Goal: Task Accomplishment & Management: Complete application form

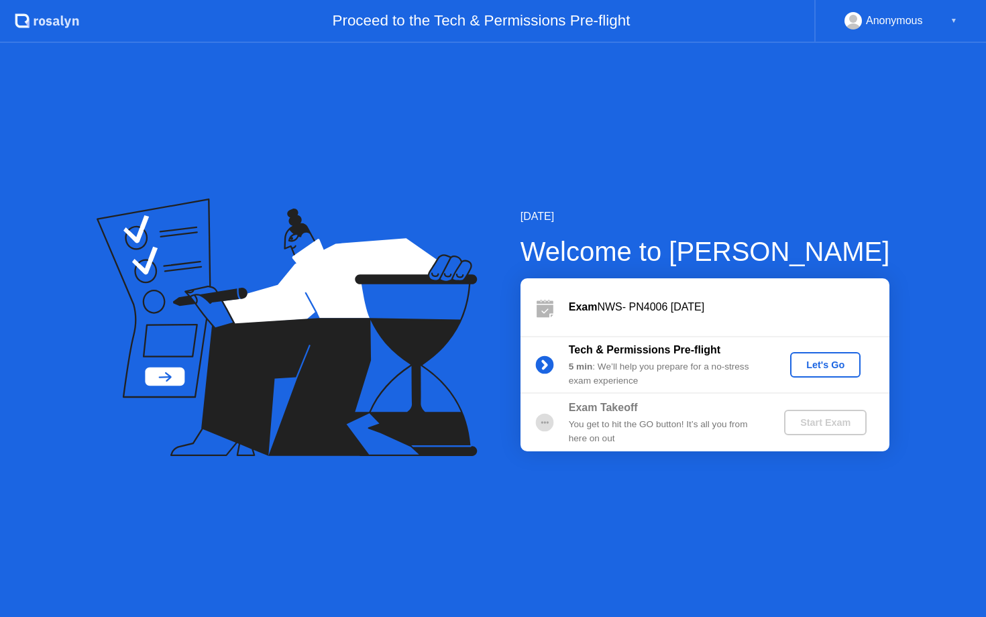
click at [836, 372] on button "Let's Go" at bounding box center [825, 364] width 70 height 25
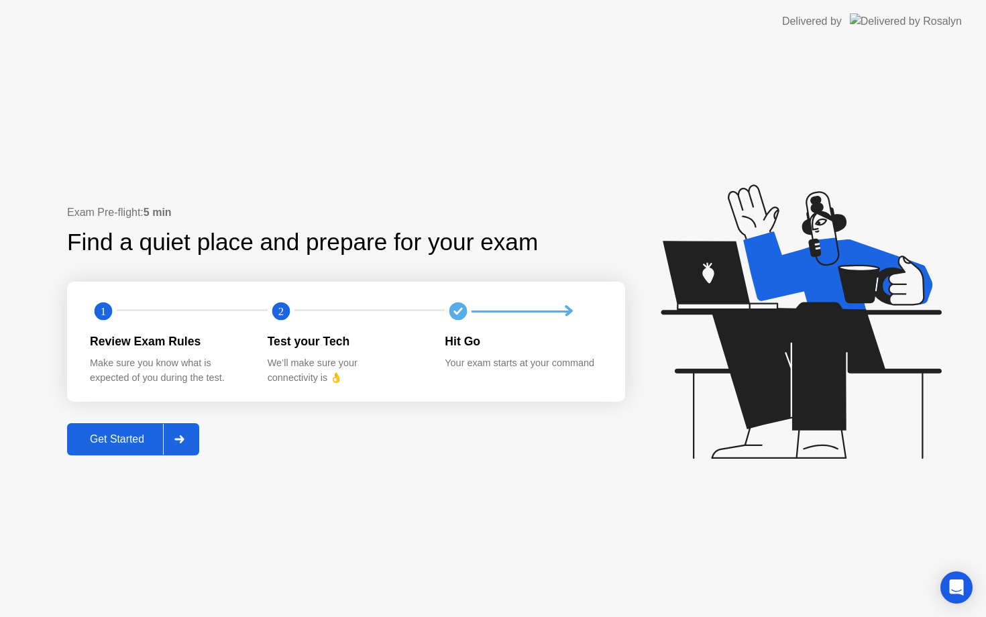
click at [129, 433] on div "Get Started" at bounding box center [117, 439] width 92 height 12
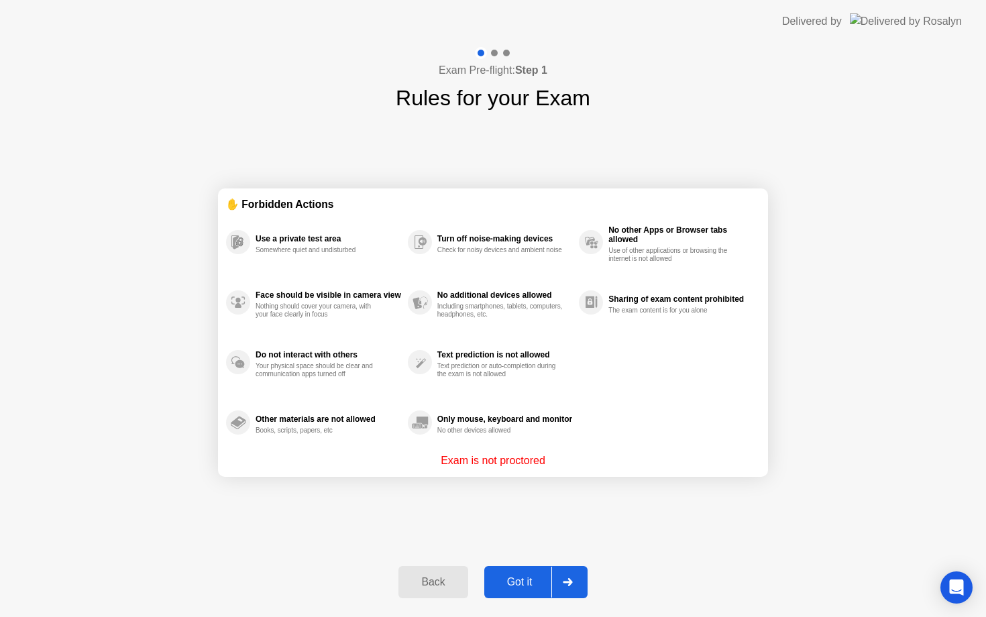
click at [516, 596] on button "Got it" at bounding box center [535, 582] width 103 height 32
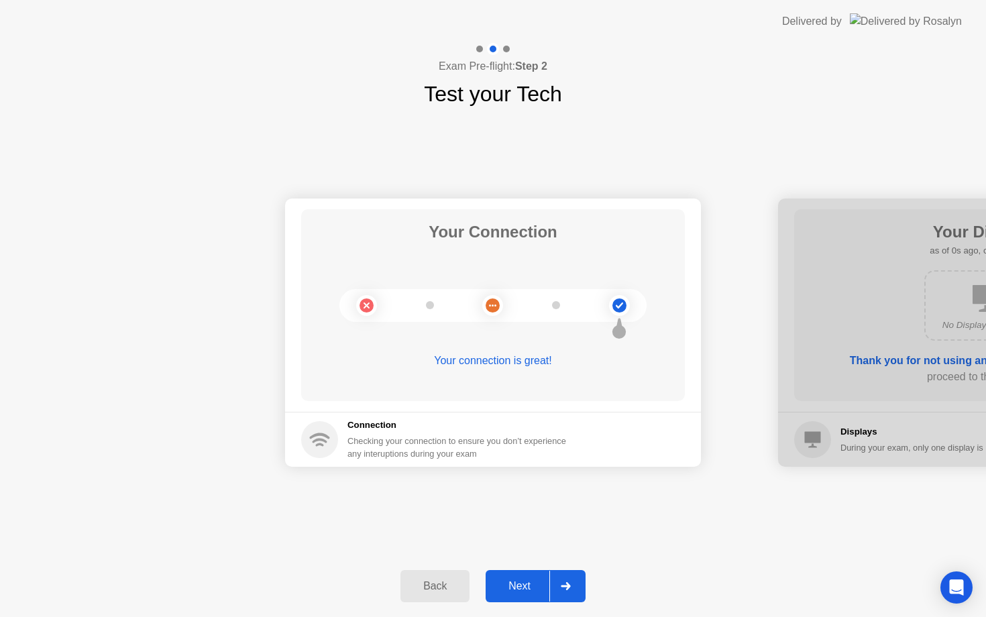
click at [518, 583] on div "Next" at bounding box center [520, 586] width 60 height 12
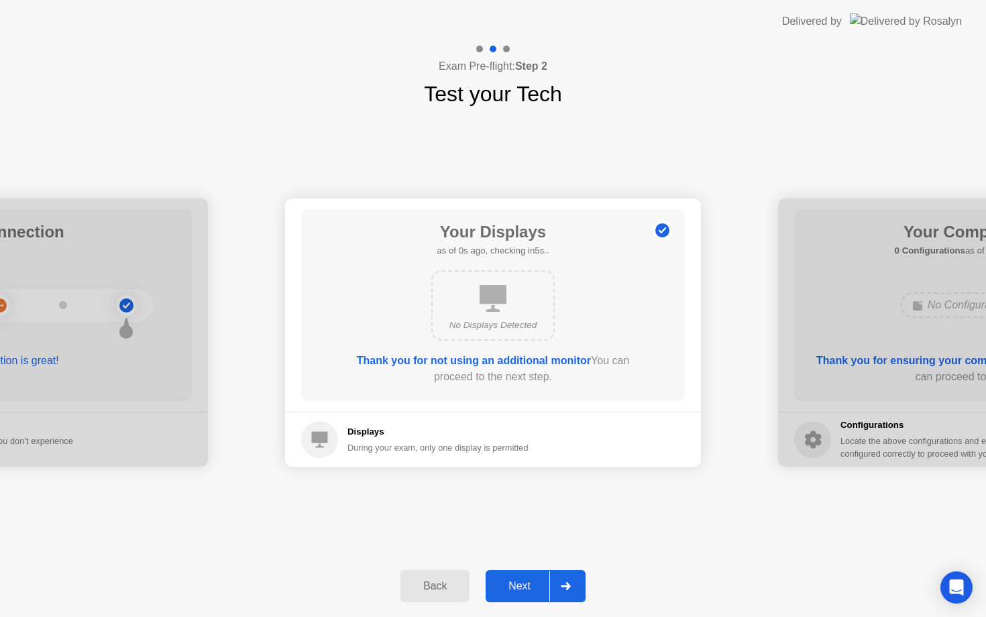
click at [518, 583] on div "Next" at bounding box center [520, 586] width 60 height 12
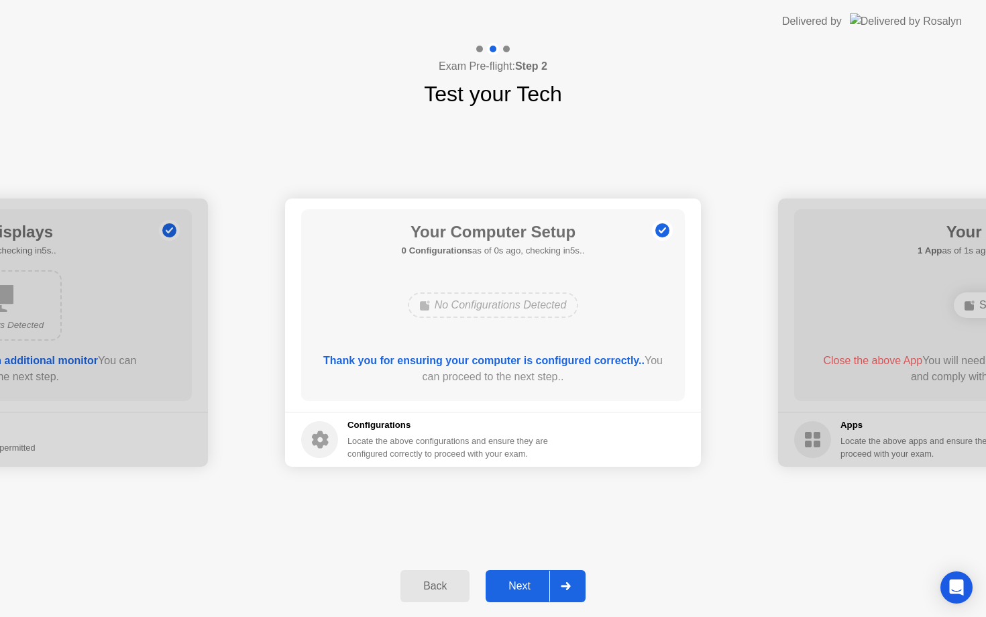
click at [518, 583] on div "Next" at bounding box center [520, 586] width 60 height 12
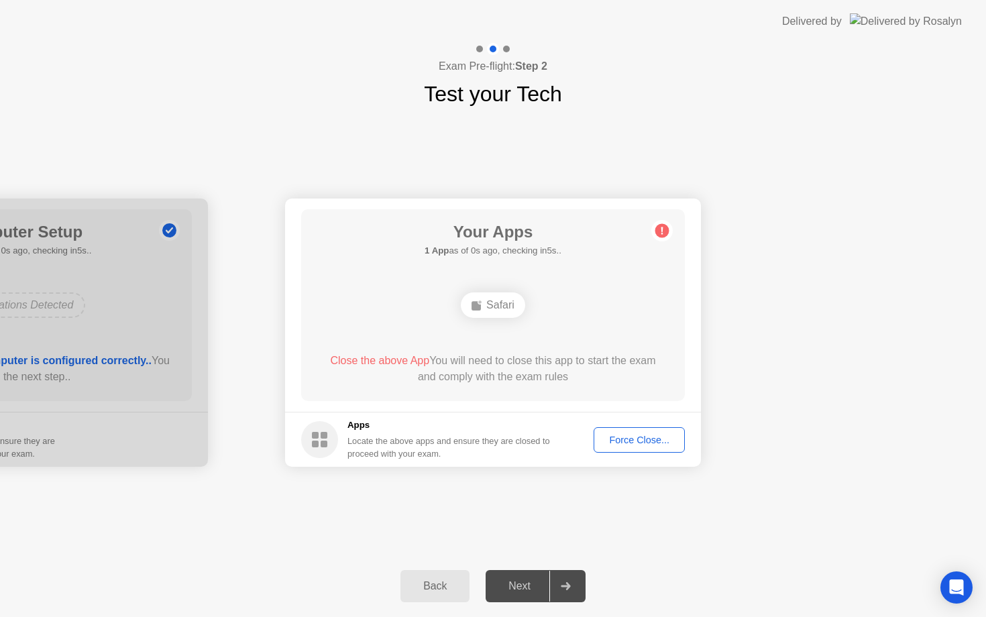
click at [518, 583] on div "Next" at bounding box center [520, 586] width 60 height 12
click at [645, 436] on div "Force Close..." at bounding box center [639, 440] width 82 height 11
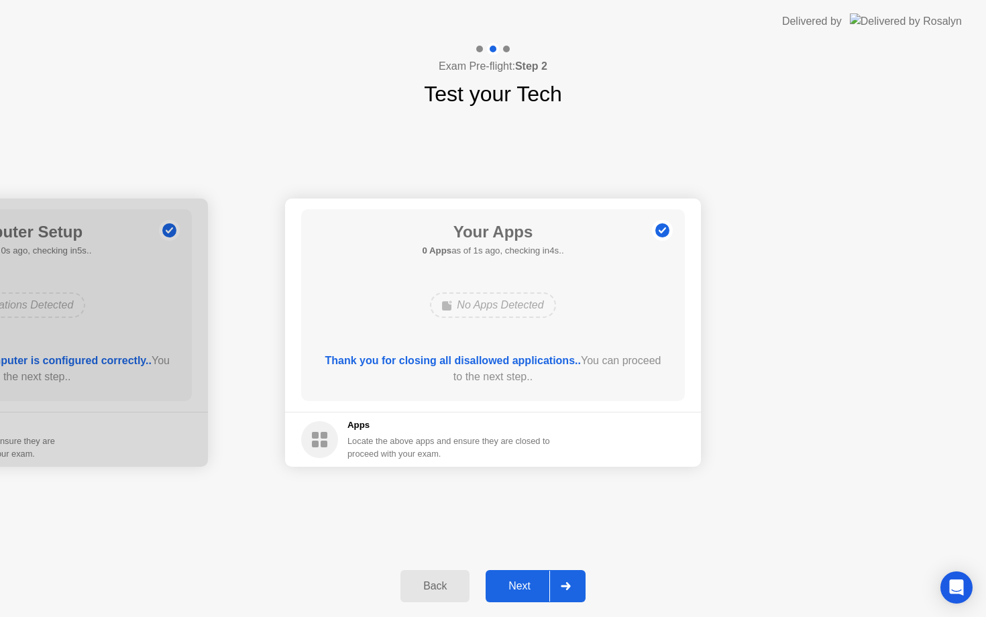
click at [529, 580] on div "Next" at bounding box center [520, 586] width 60 height 12
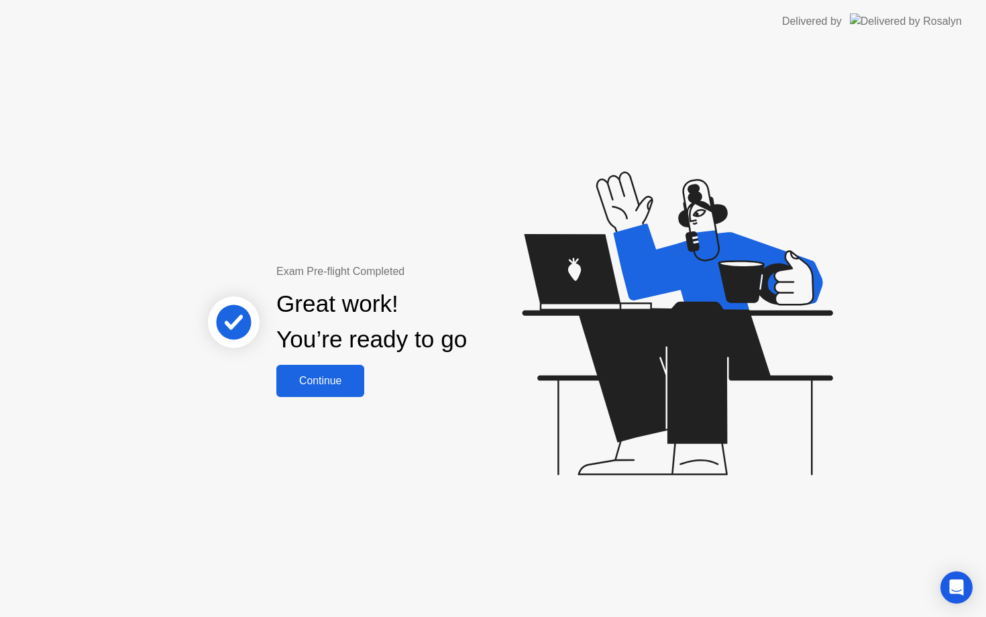
click at [345, 378] on div "Continue" at bounding box center [320, 381] width 80 height 12
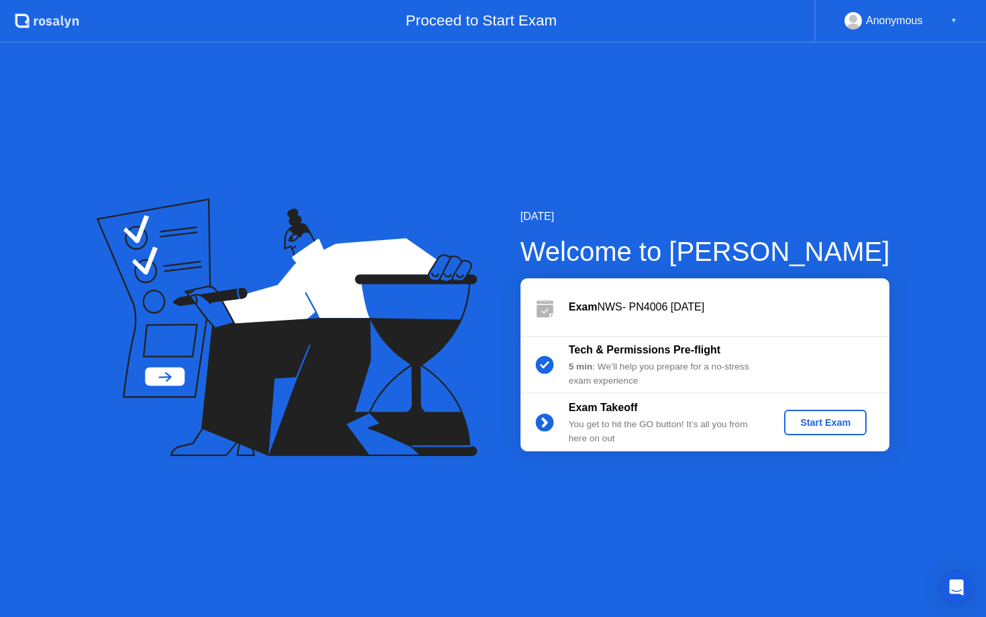
click at [840, 425] on div "Start Exam" at bounding box center [825, 422] width 72 height 11
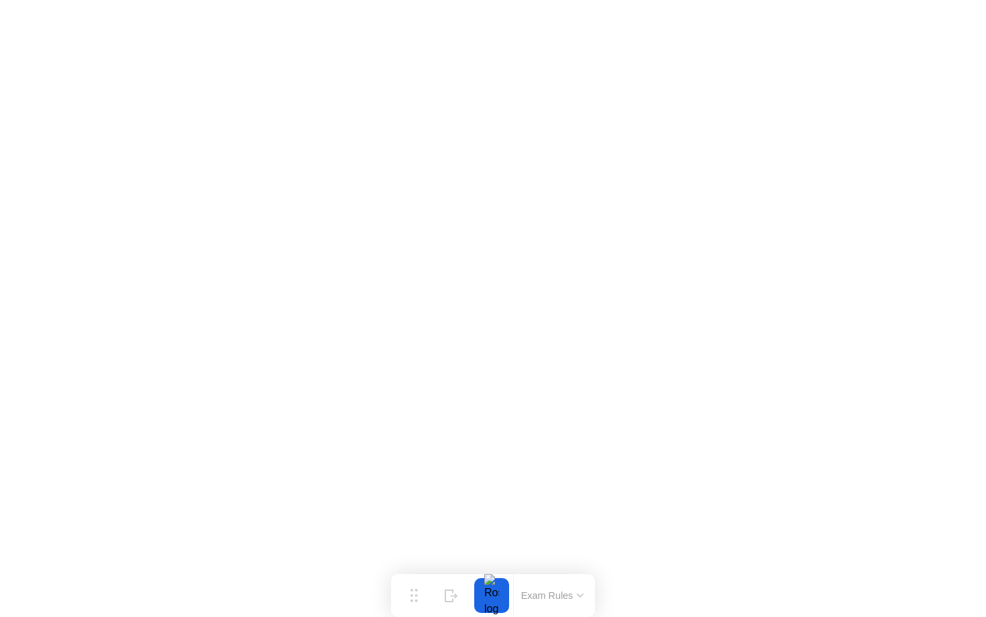
click at [577, 590] on button "Exam Rules" at bounding box center [552, 596] width 71 height 12
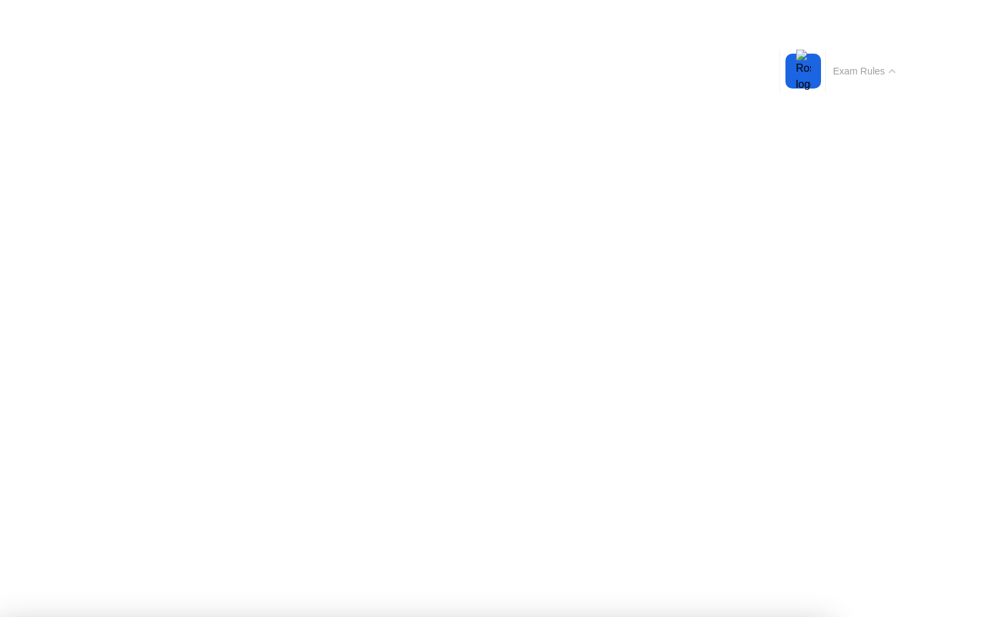
drag, startPoint x: 314, startPoint y: 76, endPoint x: 314, endPoint y: 166, distance: 89.9
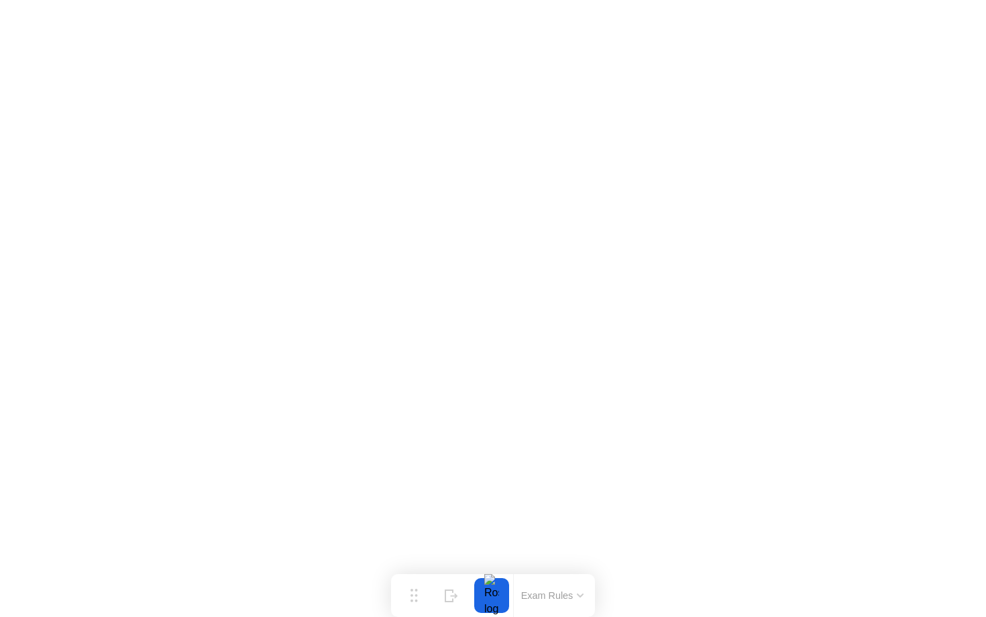
click at [535, 604] on div "Exam Rules" at bounding box center [552, 595] width 78 height 43
click at [539, 596] on button "Exam Rules" at bounding box center [552, 596] width 71 height 12
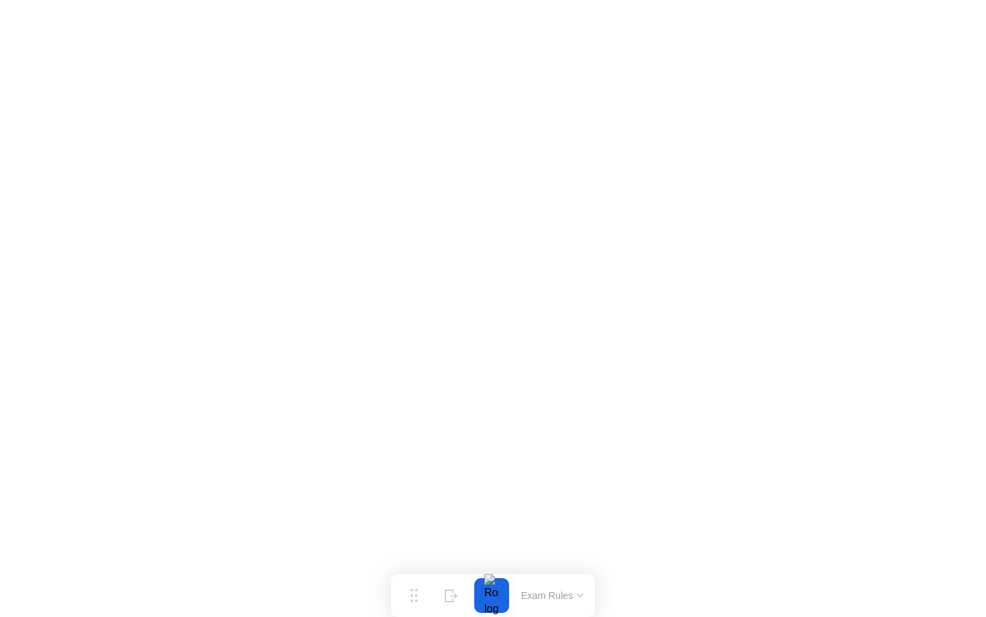
click at [551, 592] on button "Exam Rules" at bounding box center [552, 596] width 71 height 12
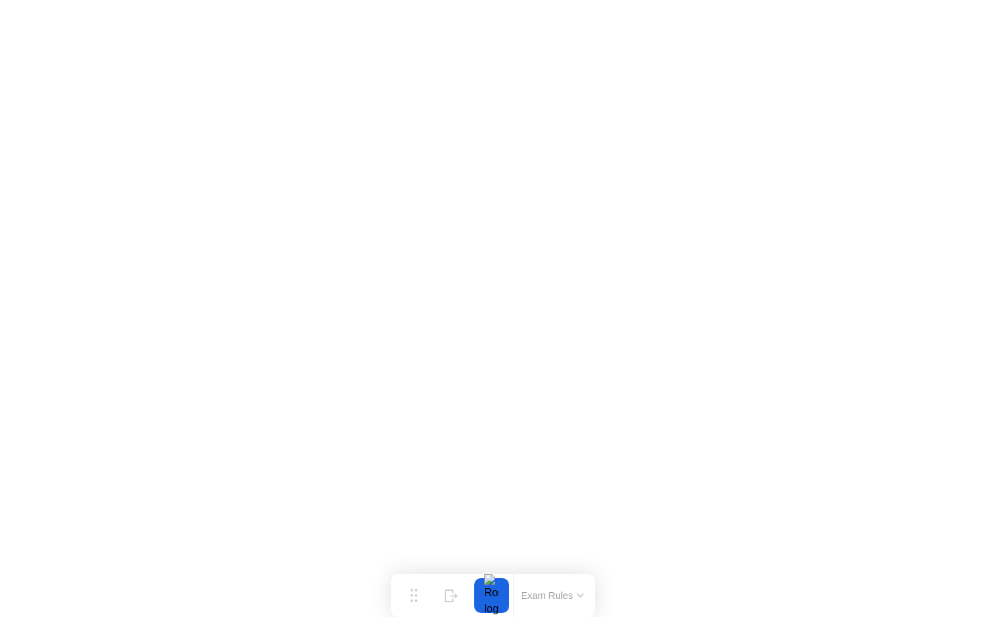
click at [543, 594] on button "Exam Rules" at bounding box center [552, 596] width 71 height 12
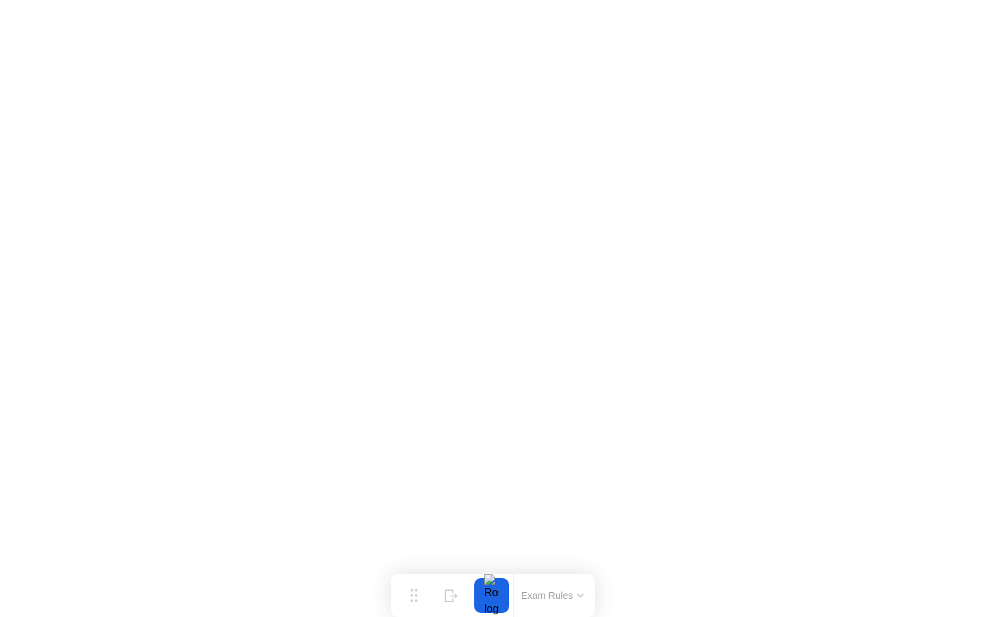
click at [551, 597] on button "Exam Rules" at bounding box center [552, 596] width 71 height 12
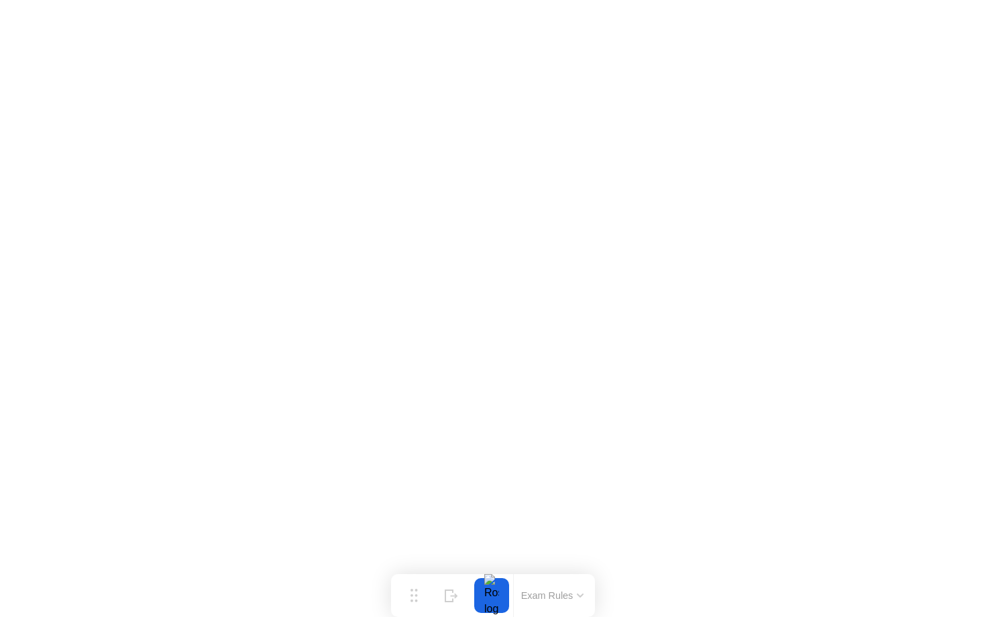
click at [563, 596] on button "Exam Rules" at bounding box center [552, 596] width 71 height 12
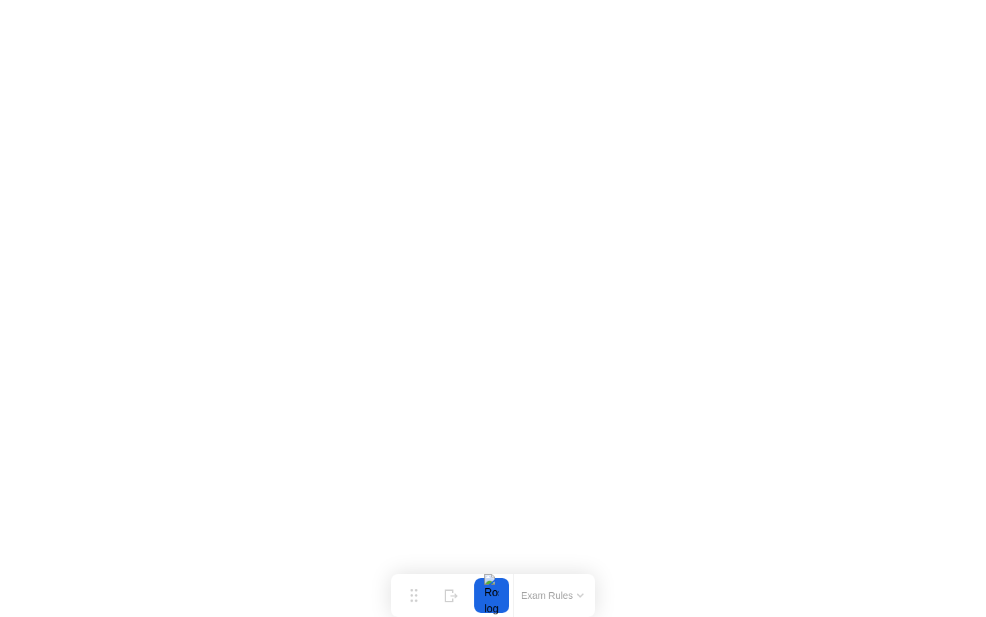
click at [571, 594] on button "Exam Rules" at bounding box center [552, 596] width 71 height 12
